Goal: Information Seeking & Learning: Learn about a topic

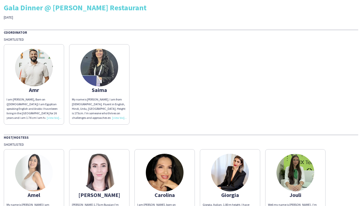
scroll to position [29, 0]
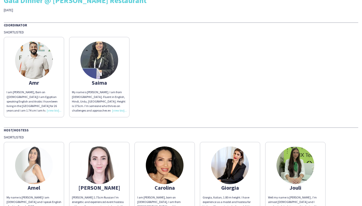
click at [159, 169] on img at bounding box center [165, 166] width 38 height 38
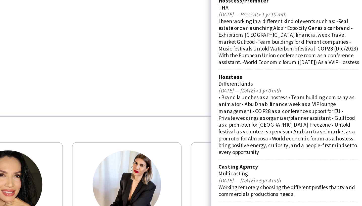
scroll to position [102, 0]
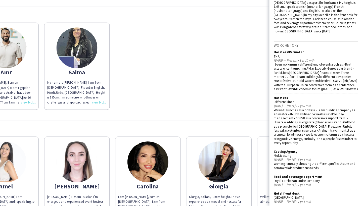
click at [219, 142] on app-share-pages-crew-card "[PERSON_NAME], Italian, 1.80 m height. I have experience as a model and hostess…" at bounding box center [230, 182] width 60 height 80
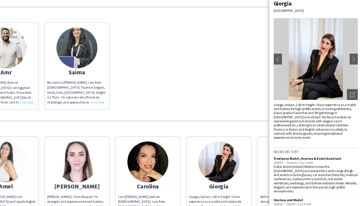
click at [211, 147] on img at bounding box center [230, 166] width 38 height 38
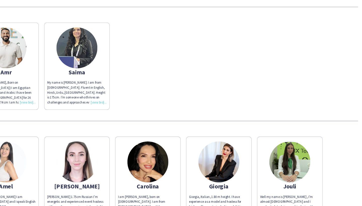
click at [211, 147] on img at bounding box center [230, 166] width 38 height 38
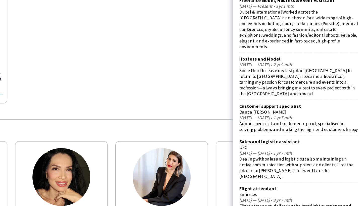
scroll to position [112, 0]
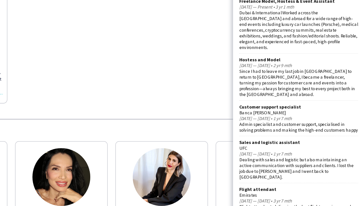
click at [211, 147] on img at bounding box center [230, 166] width 38 height 38
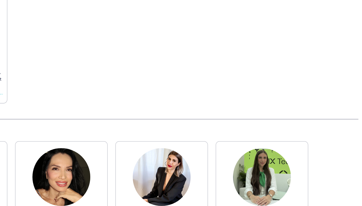
click at [211, 147] on img at bounding box center [230, 166] width 38 height 38
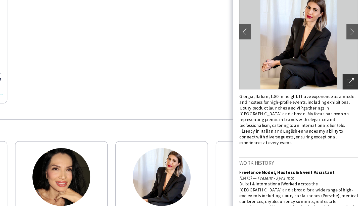
click at [348, 98] on div "Open photos pop-in" at bounding box center [353, 103] width 10 height 10
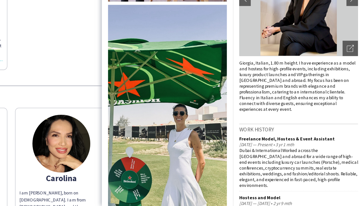
scroll to position [495, 0]
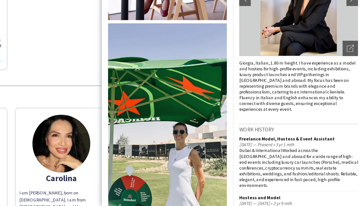
click at [191, 48] on div at bounding box center [234, 109] width 86 height 194
click at [65, 45] on div "Amr I am [PERSON_NAME], Born on ([DEMOGRAPHIC_DATA]) I am Egyptian speaking Eng…" at bounding box center [181, 75] width 355 height 83
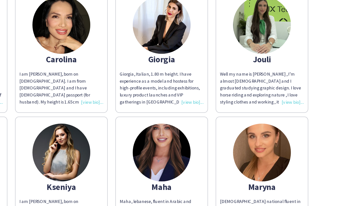
scroll to position [94, 0]
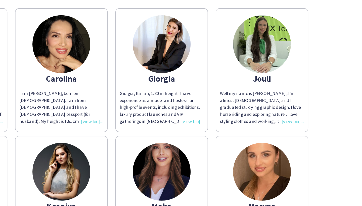
click at [277, 82] on img at bounding box center [296, 101] width 38 height 38
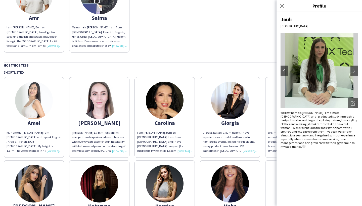
scroll to position [0, 0]
click at [234, 168] on img at bounding box center [230, 184] width 38 height 38
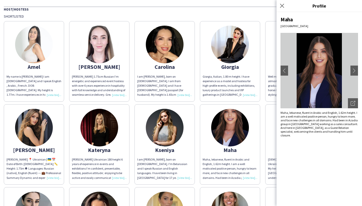
scroll to position [181, 0]
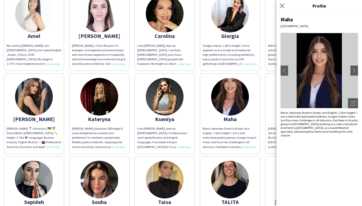
click at [285, 8] on app-icon "Close pop-in" at bounding box center [282, 5] width 7 height 7
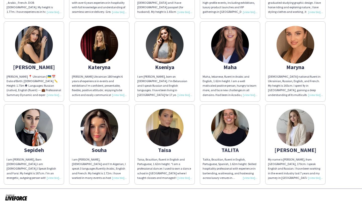
scroll to position [232, 0]
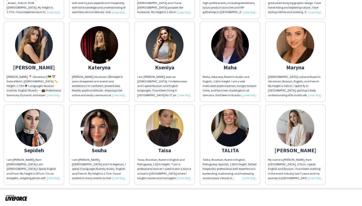
click at [124, 177] on div "i am [PERSON_NAME], [DEMOGRAPHIC_DATA] and I’m Algerian, I speak 3 languages fl…" at bounding box center [99, 169] width 55 height 23
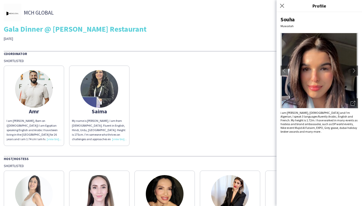
scroll to position [0, 0]
click at [34, 94] on img at bounding box center [34, 89] width 38 height 38
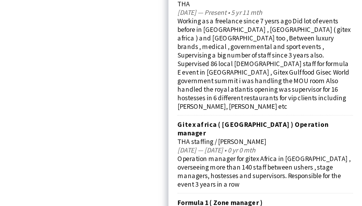
scroll to position [130, 0]
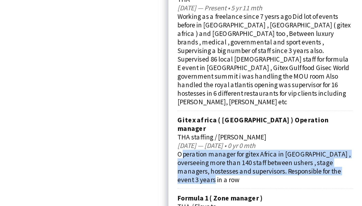
drag, startPoint x: 89, startPoint y: 64, endPoint x: 78, endPoint y: 52, distance: 16.0
click at [281, 126] on div "Operation manager for gitex Africa in [GEOGRAPHIC_DATA] , overseeing more than …" at bounding box center [319, 133] width 77 height 15
copy div "Operation manager for gitex Africa in [GEOGRAPHIC_DATA] , overseeing more than …"
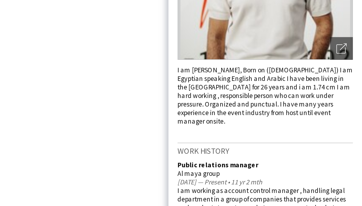
scroll to position [26, 0]
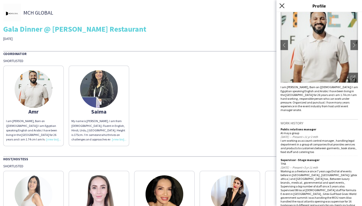
click at [282, 7] on icon "Close pop-in" at bounding box center [282, 5] width 5 height 5
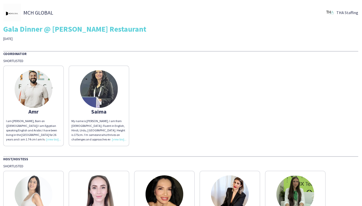
click at [102, 96] on img at bounding box center [99, 89] width 38 height 38
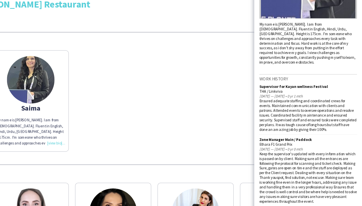
scroll to position [113, 0]
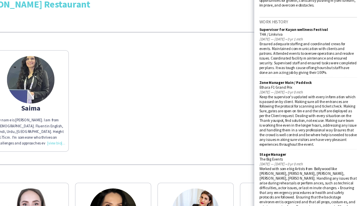
drag, startPoint x: 235, startPoint y: 64, endPoint x: 210, endPoint y: 63, distance: 25.4
click at [281, 89] on div "Zone Manager Main / Paddock Ethara F1 Grand Prix [DATE] — [DATE] • 0 yr 0 mth K…" at bounding box center [319, 116] width 77 height 55
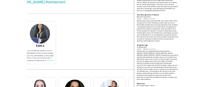
scroll to position [81, 0]
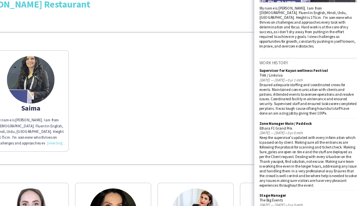
click at [281, 91] on div "Ensured adequate staffing and coordinated crews for events. Maintained communic…" at bounding box center [319, 104] width 77 height 26
drag, startPoint x: 233, startPoint y: 98, endPoint x: 205, endPoint y: 98, distance: 27.7
click at [277, 98] on div "[PERSON_NAME] Dubai My name is [PERSON_NAME]. I am from [DEMOGRAPHIC_DATA]. Flu…" at bounding box center [320, 109] width 86 height 194
copy div "Ethara F1 Grand Prix"
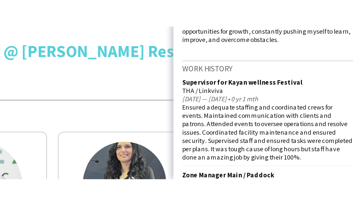
scroll to position [120, 0]
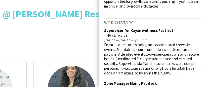
click at [126, 40] on div "Supervisor for Kayan wellness Festival" at bounding box center [164, 42] width 77 height 4
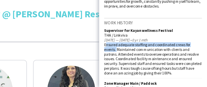
drag, startPoint x: 160, startPoint y: 33, endPoint x: 84, endPoint y: 32, distance: 76.7
click at [122, 32] on div "[PERSON_NAME] Dubai My name is [PERSON_NAME]. I am from [DEMOGRAPHIC_DATA]. Flu…" at bounding box center [165, 49] width 86 height 75
copy div "nsured adequate staffing and coordinated crews for events."
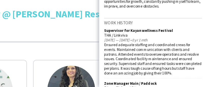
click at [129, 52] on div "Ensured adequate staffing and coordinated crews for events. Maintained communic…" at bounding box center [164, 65] width 77 height 26
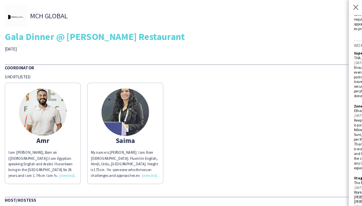
click at [97, 100] on img at bounding box center [99, 89] width 38 height 38
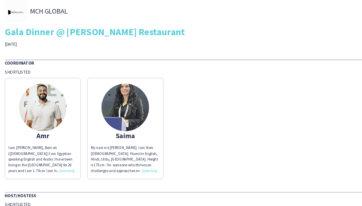
scroll to position [5, 0]
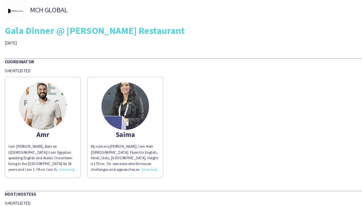
click at [103, 79] on img at bounding box center [99, 84] width 38 height 38
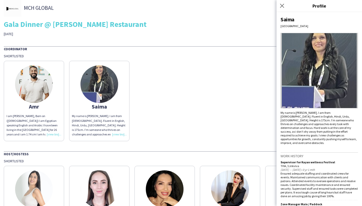
scroll to position [98, 0]
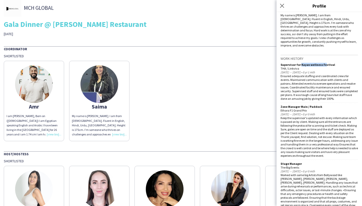
drag, startPoint x: 300, startPoint y: 60, endPoint x: 324, endPoint y: 60, distance: 23.6
click at [324, 63] on div "Supervisor for Kayan wellness Festival" at bounding box center [319, 65] width 77 height 4
click at [333, 63] on div "Supervisor for Kayan wellness Festival" at bounding box center [319, 65] width 77 height 4
drag, startPoint x: 333, startPoint y: 60, endPoint x: 301, endPoint y: 60, distance: 31.7
click at [301, 63] on div "Supervisor for Kayan wellness Festival" at bounding box center [319, 65] width 77 height 4
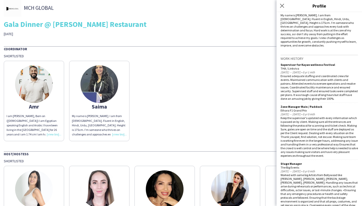
copy div "Kayan wellness Festival"
